Goal: Information Seeking & Learning: Learn about a topic

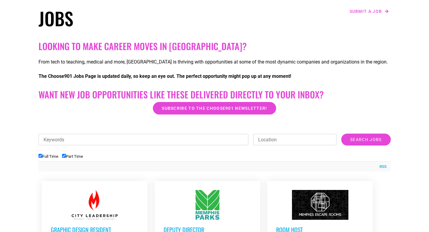
scroll to position [133, 0]
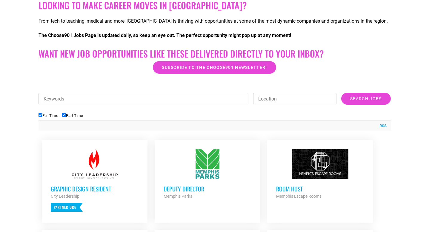
click at [66, 116] on input "Part Time" at bounding box center [64, 115] width 4 height 4
checkbox input "false"
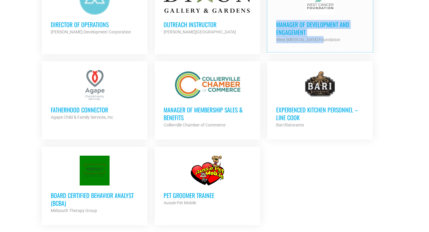
scroll to position [639, 0]
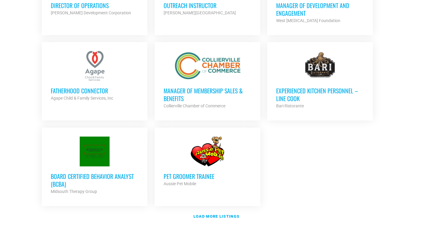
scroll to position [716, 0]
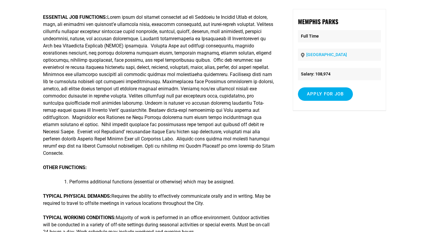
scroll to position [50, 0]
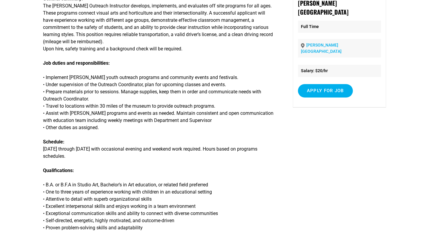
scroll to position [74, 0]
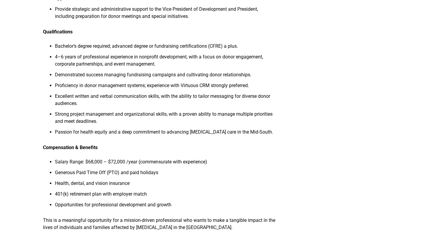
scroll to position [679, 0]
